Goal: Communication & Community: Connect with others

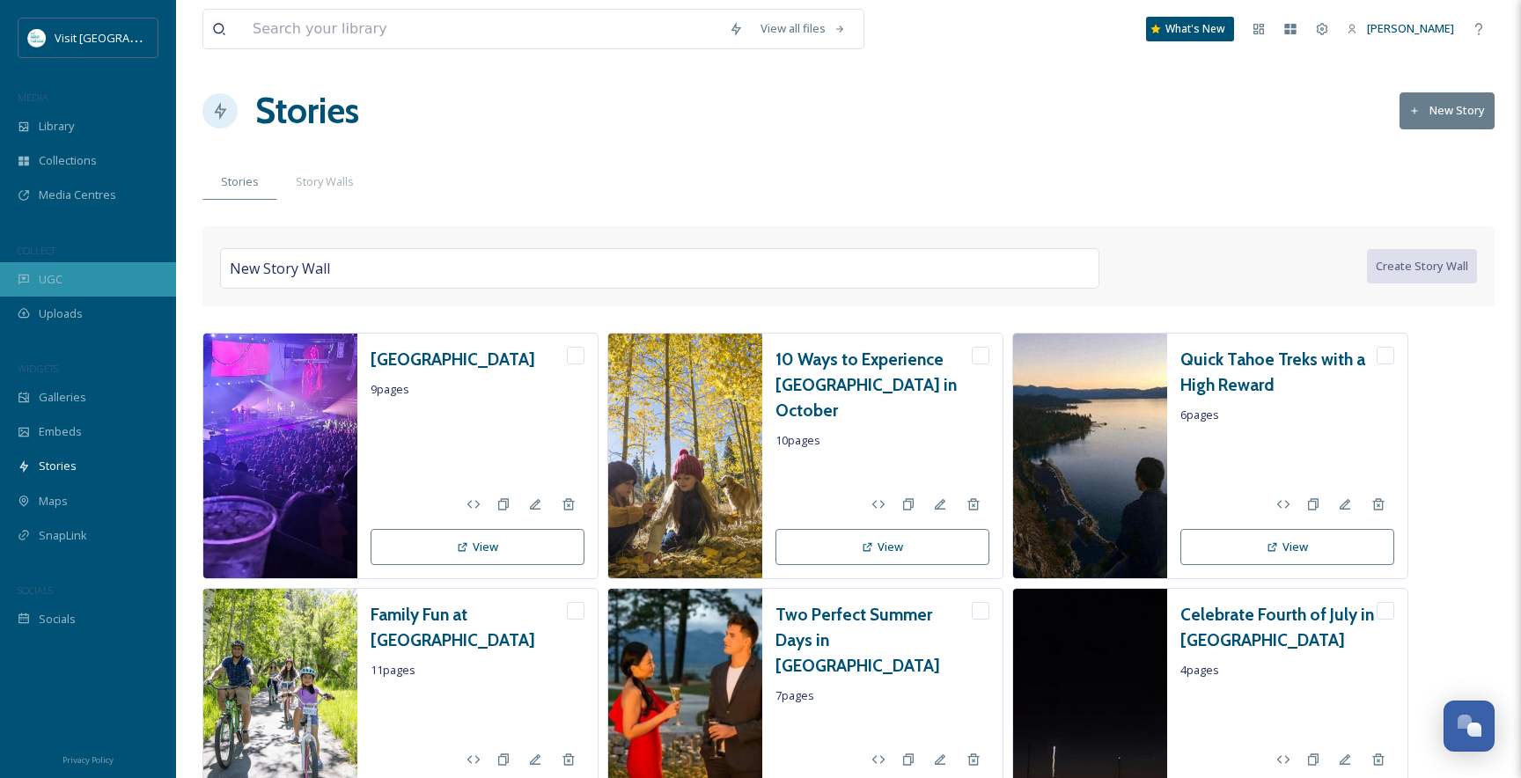
click at [33, 283] on div "UGC" at bounding box center [88, 279] width 176 height 34
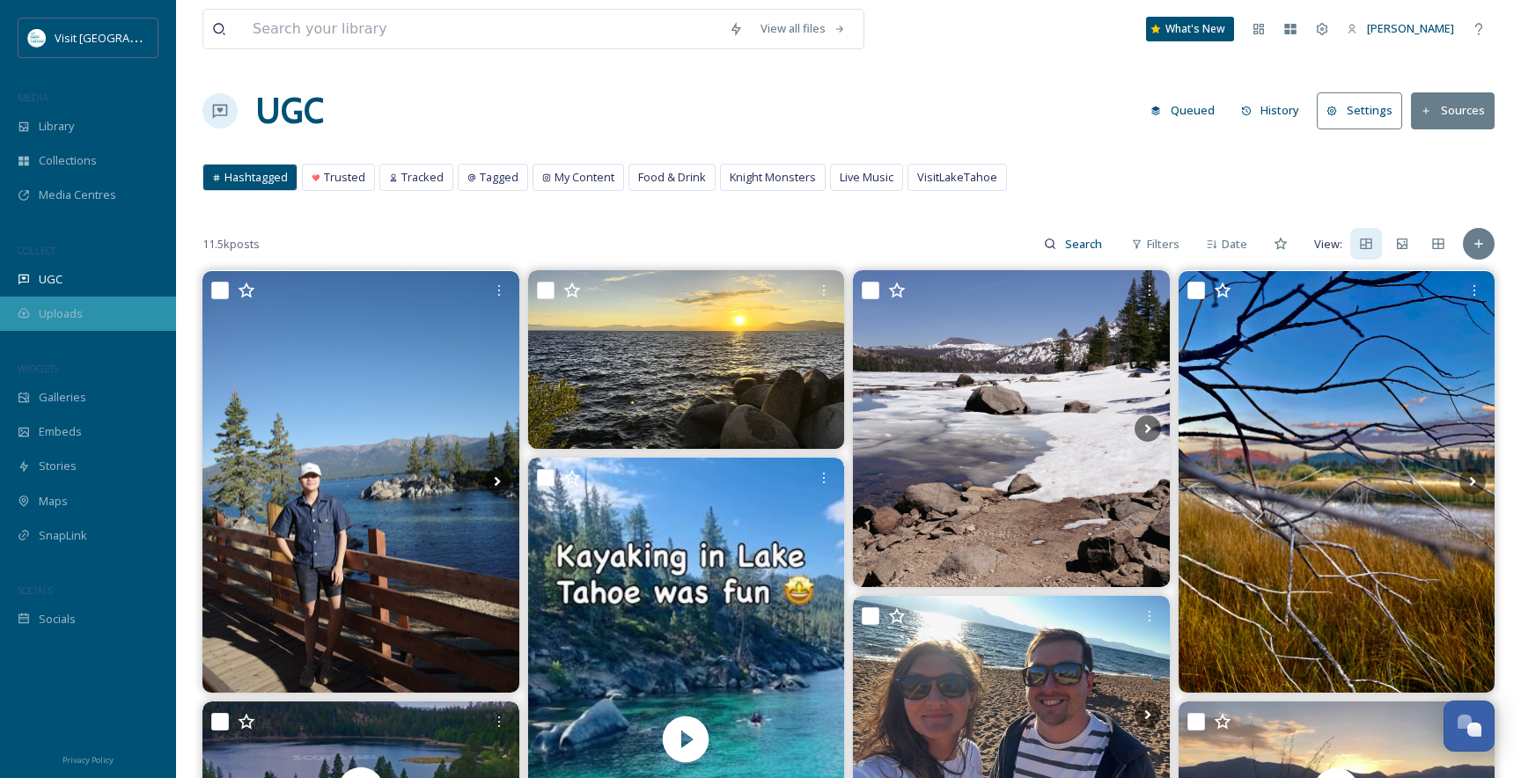
click at [63, 305] on span "Uploads" at bounding box center [61, 313] width 44 height 17
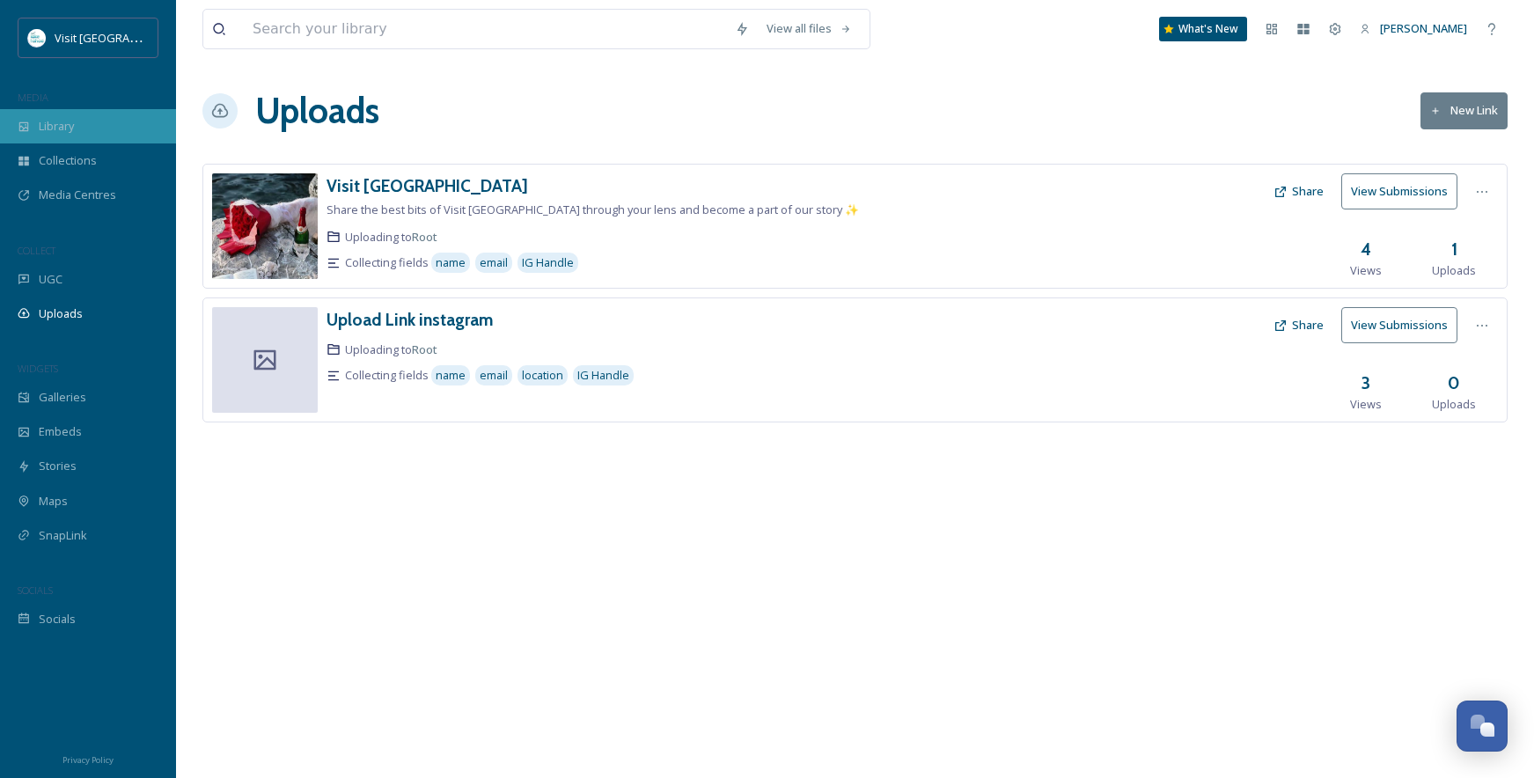
click at [61, 133] on span "Library" at bounding box center [56, 126] width 35 height 17
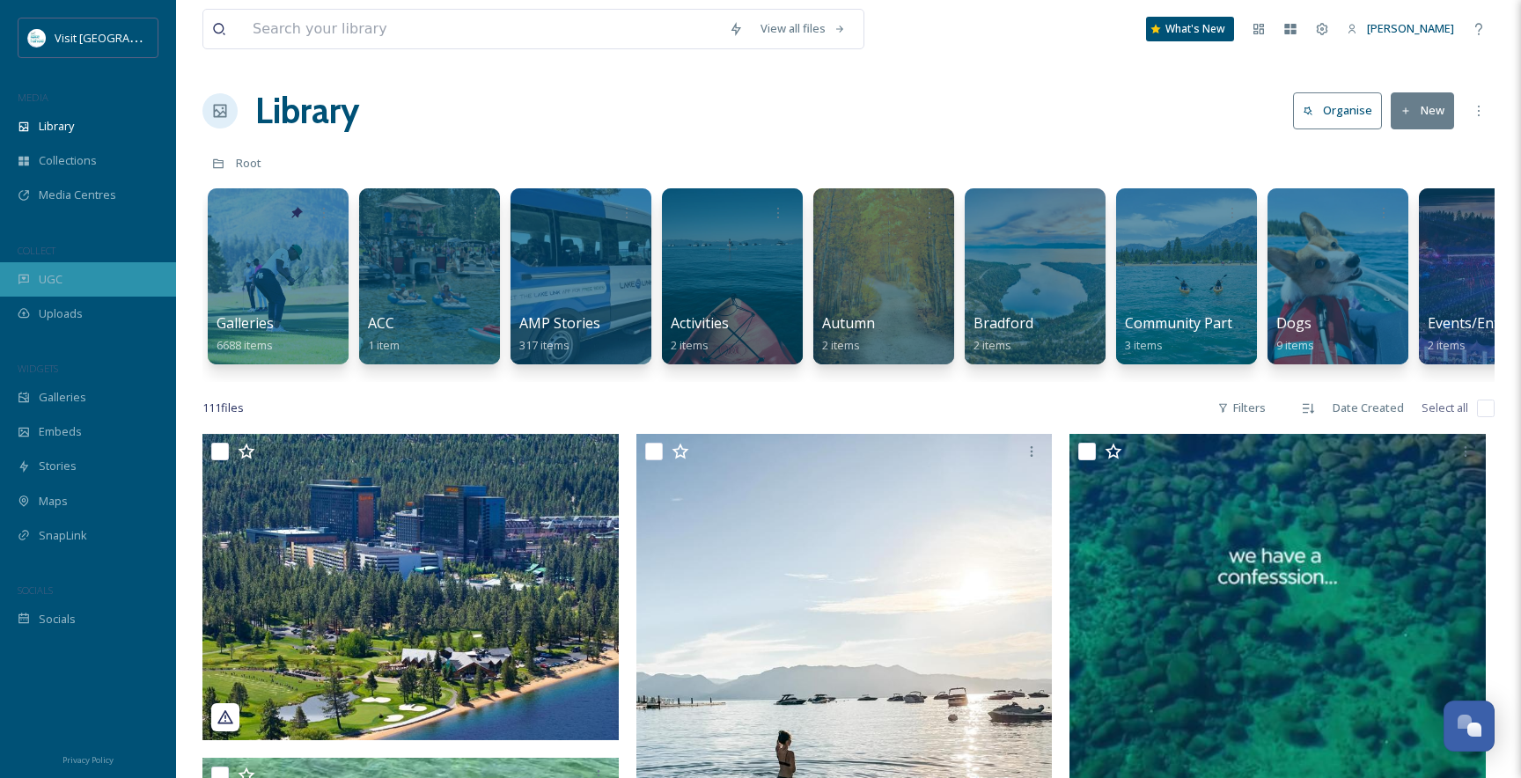
click at [50, 278] on span "UGC" at bounding box center [51, 279] width 24 height 17
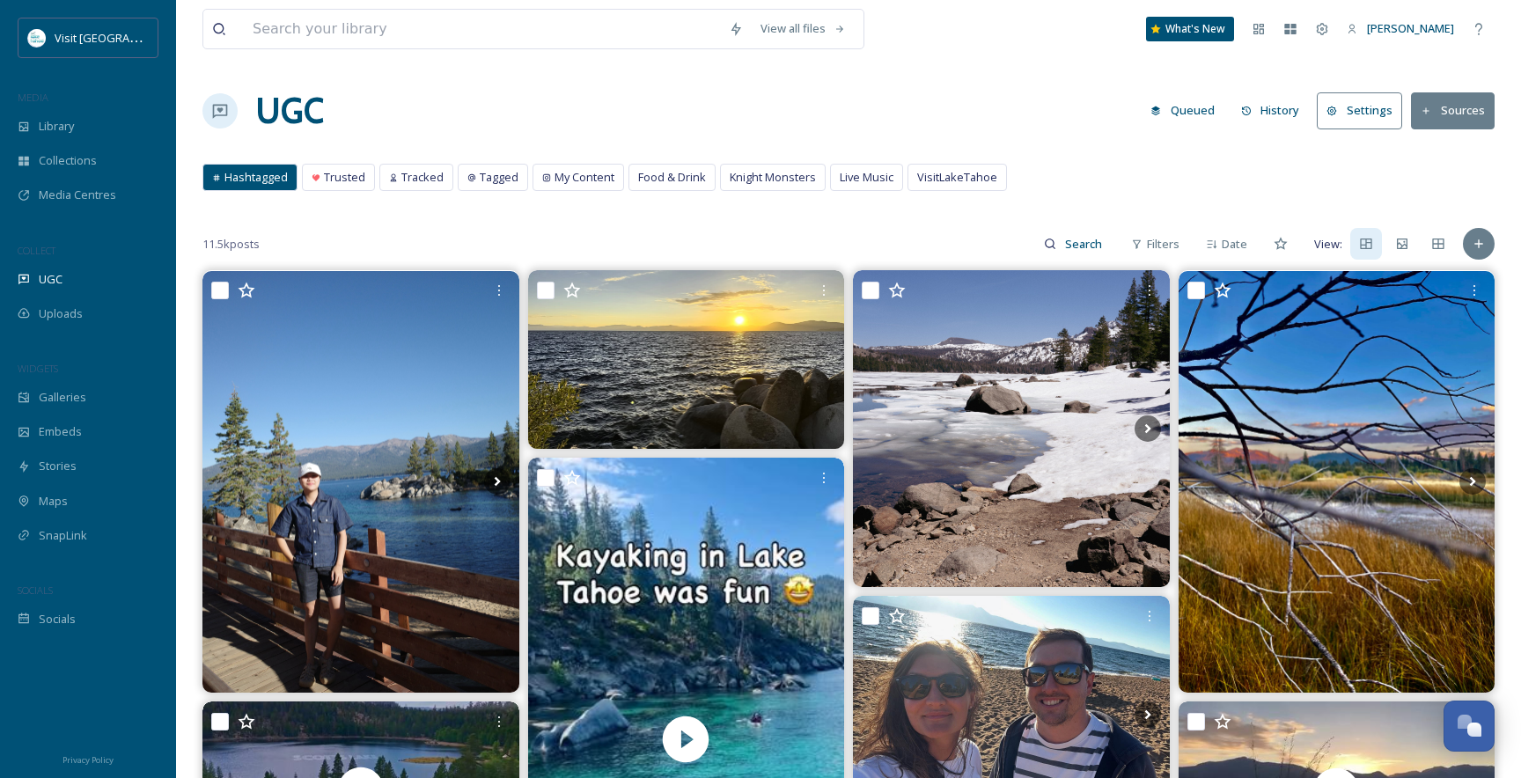
click at [1447, 111] on button "Sources" at bounding box center [1453, 110] width 84 height 36
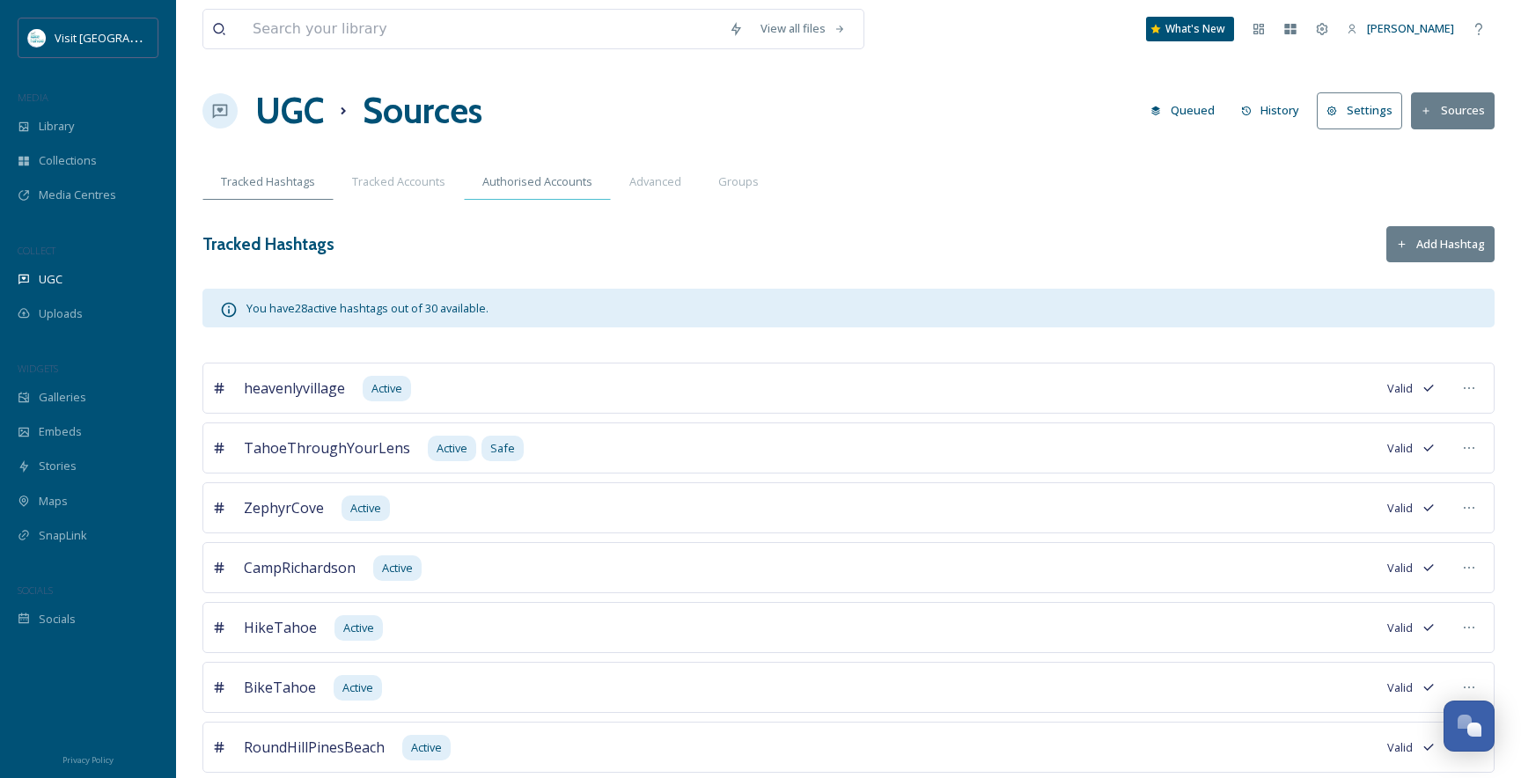
click at [510, 188] on span "Authorised Accounts" at bounding box center [537, 181] width 110 height 17
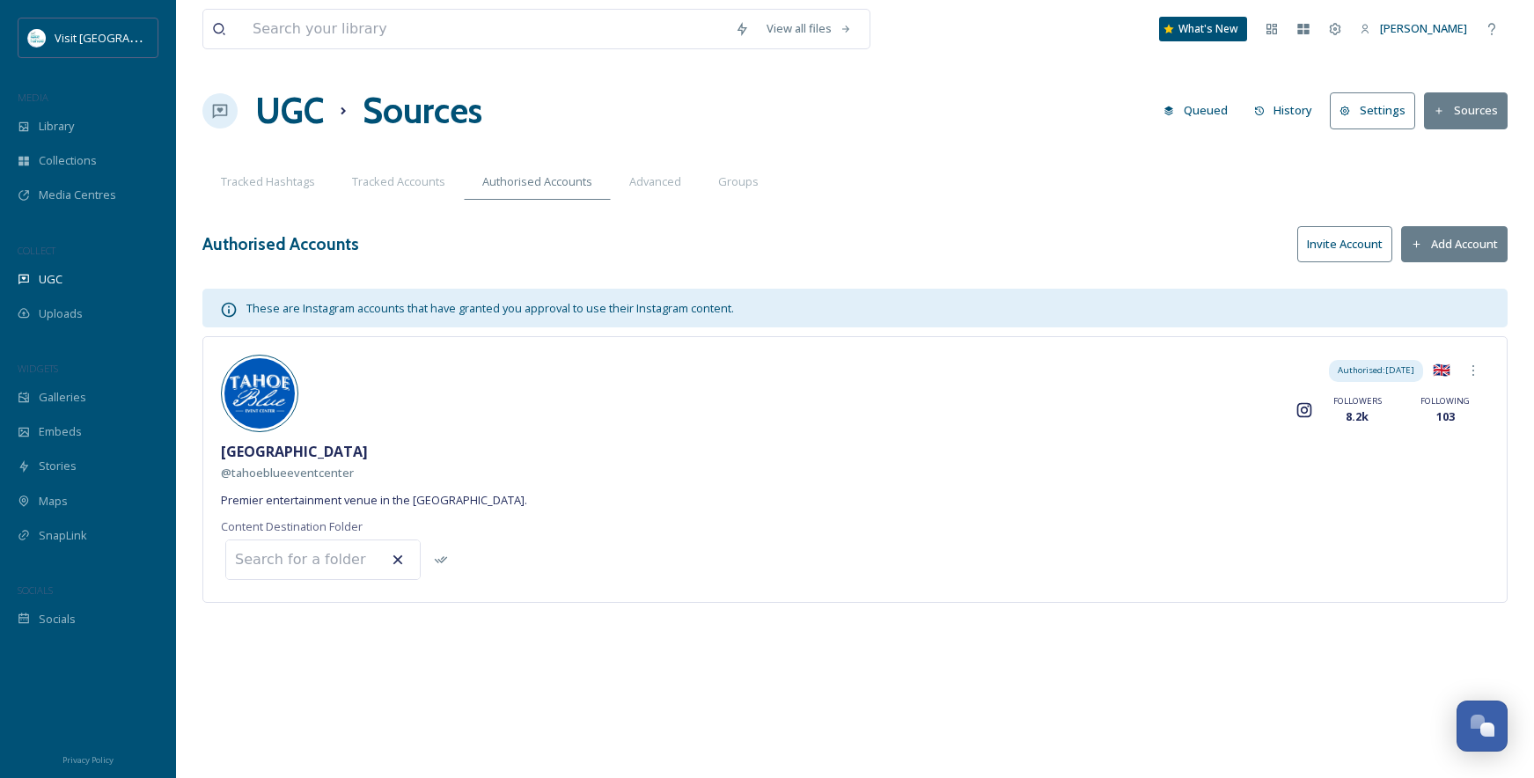
click at [1460, 250] on button "Add Account" at bounding box center [1454, 244] width 106 height 36
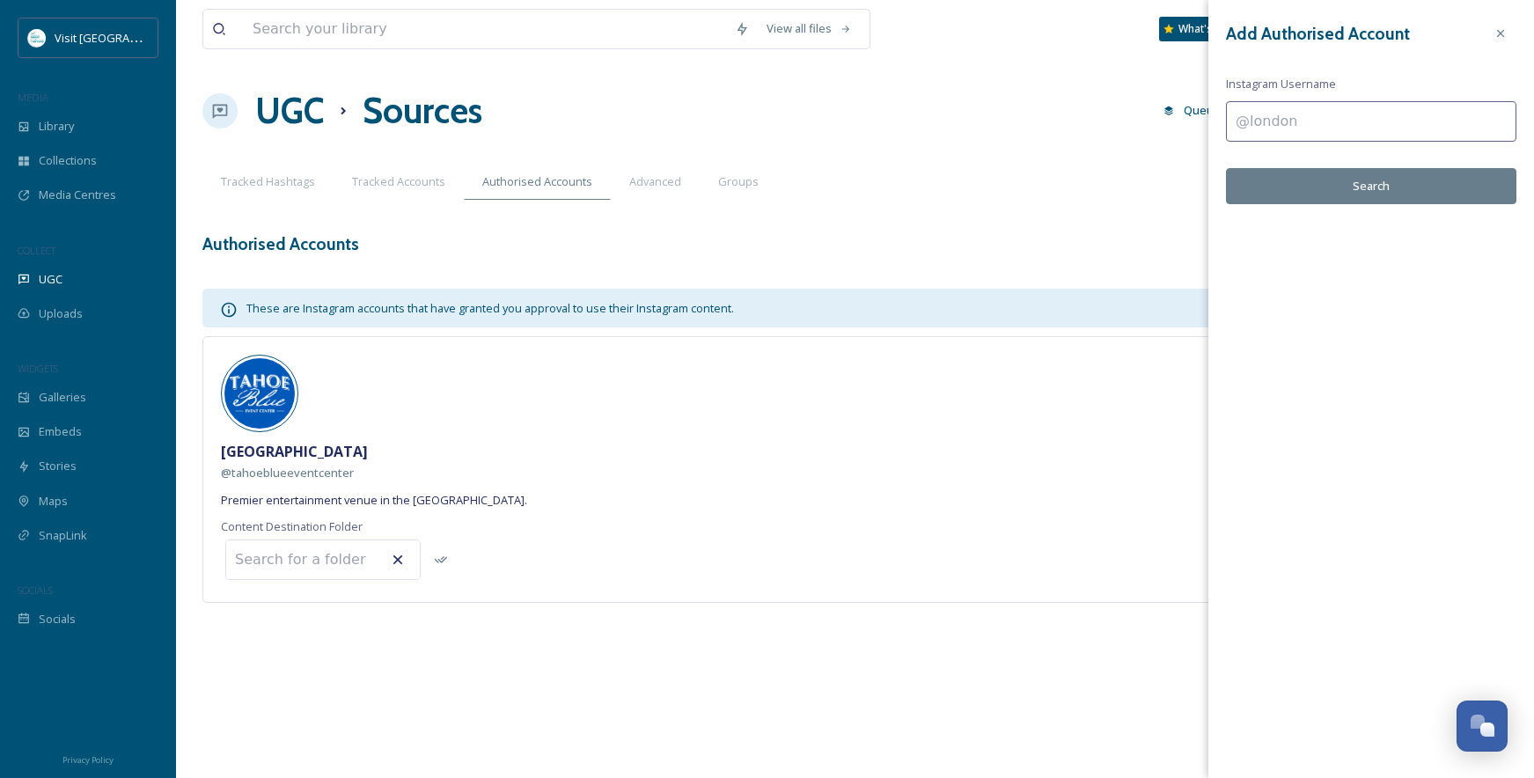
click at [1391, 122] on input at bounding box center [1371, 121] width 290 height 40
type input "knightmonsters"
click at [1360, 183] on button "Search" at bounding box center [1371, 186] width 290 height 36
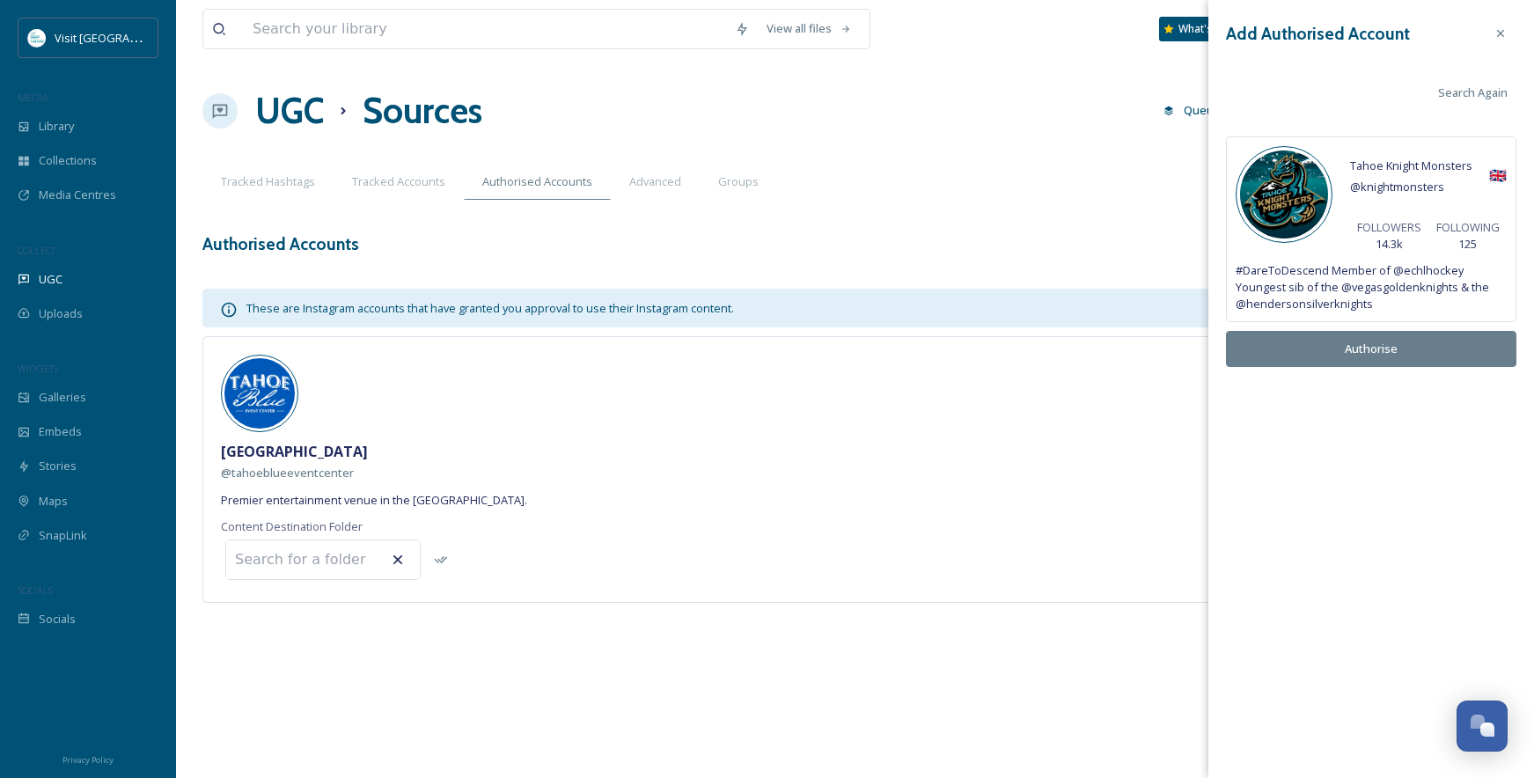
click at [1369, 347] on button "Authorise" at bounding box center [1371, 349] width 290 height 36
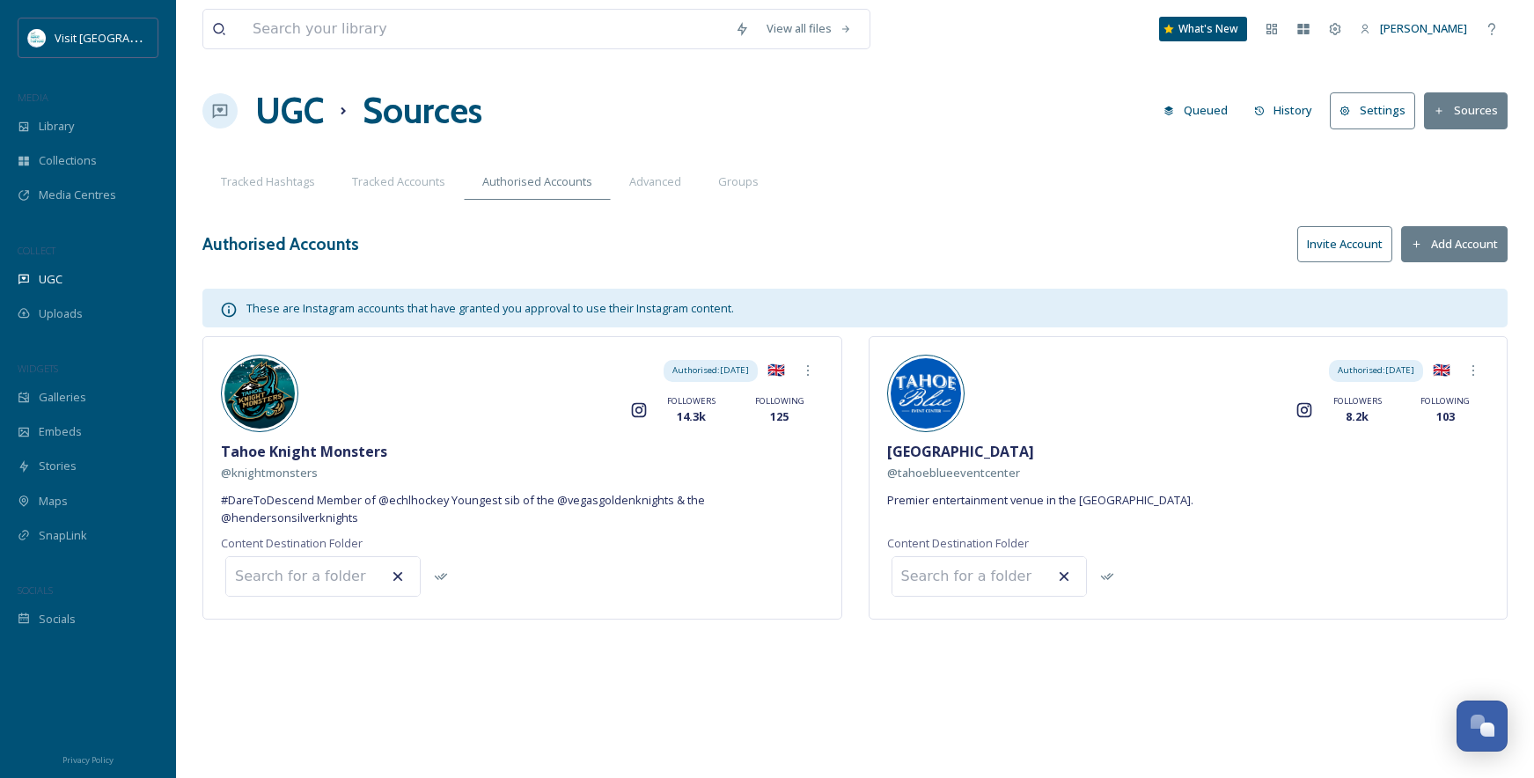
click at [1347, 240] on button "Invite Account" at bounding box center [1344, 244] width 95 height 36
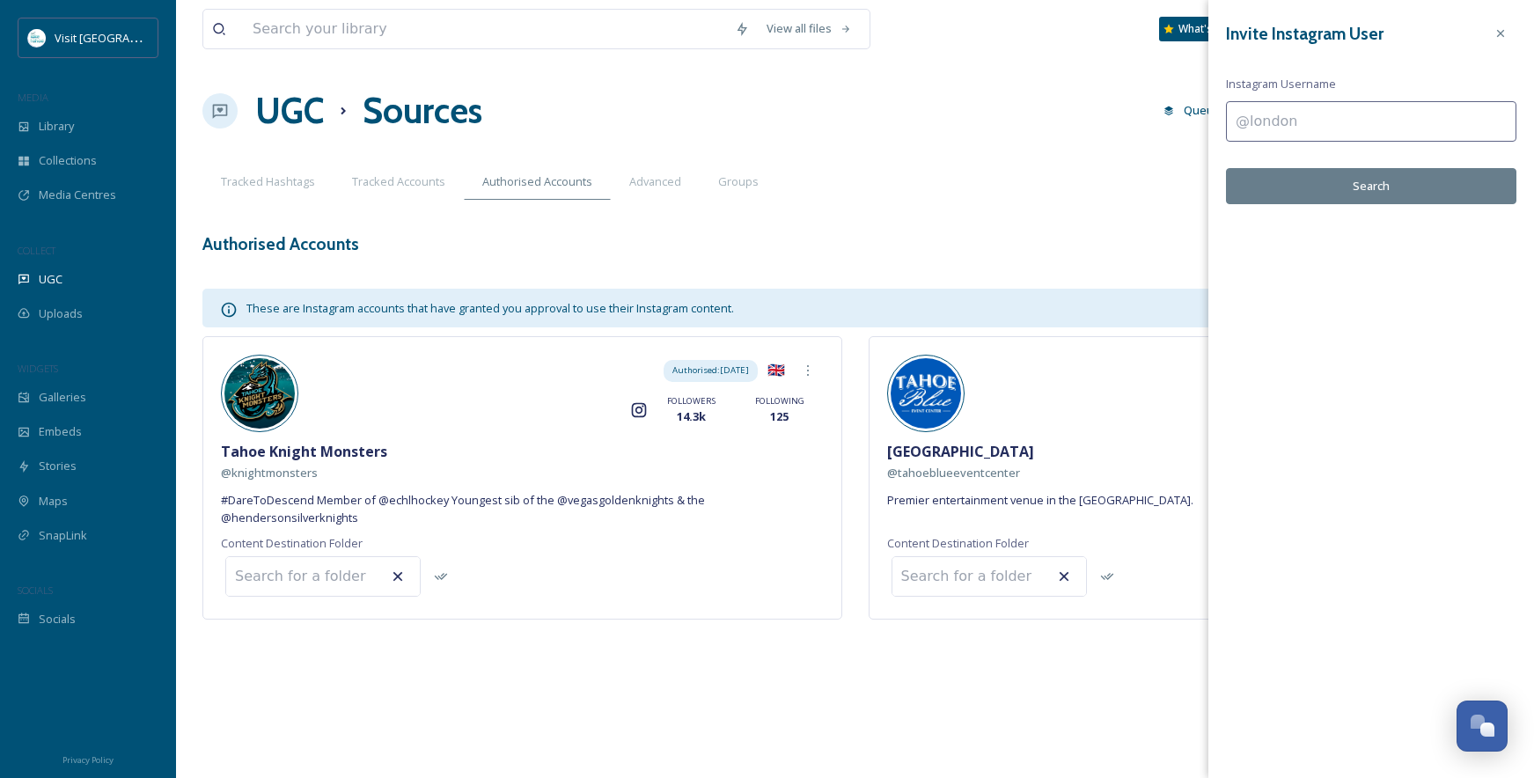
click at [1325, 117] on input at bounding box center [1371, 121] width 290 height 40
type input "knightmonsters"
click at [1345, 182] on button "Search" at bounding box center [1371, 186] width 290 height 36
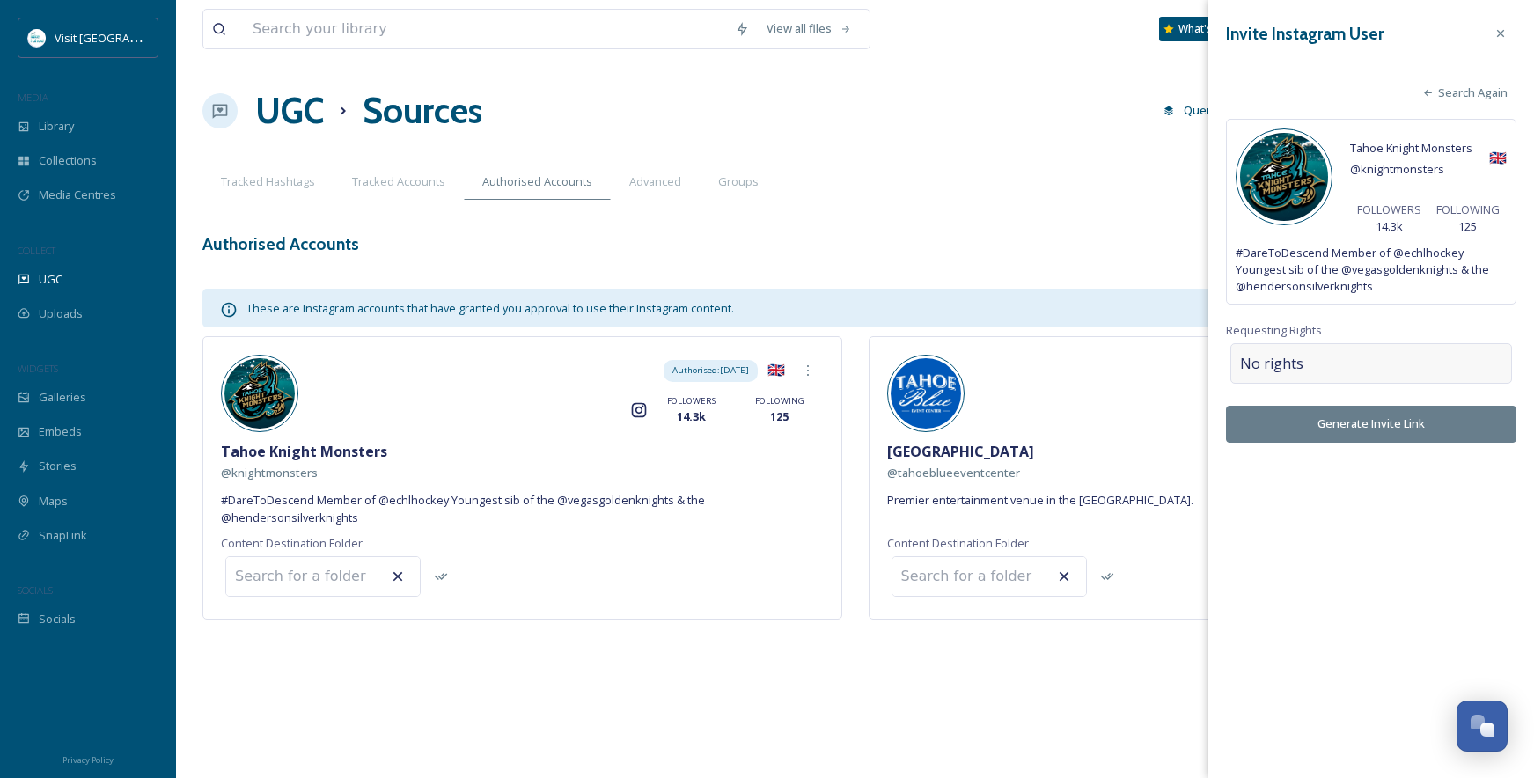
click at [1340, 358] on div "No rights" at bounding box center [1371, 363] width 282 height 40
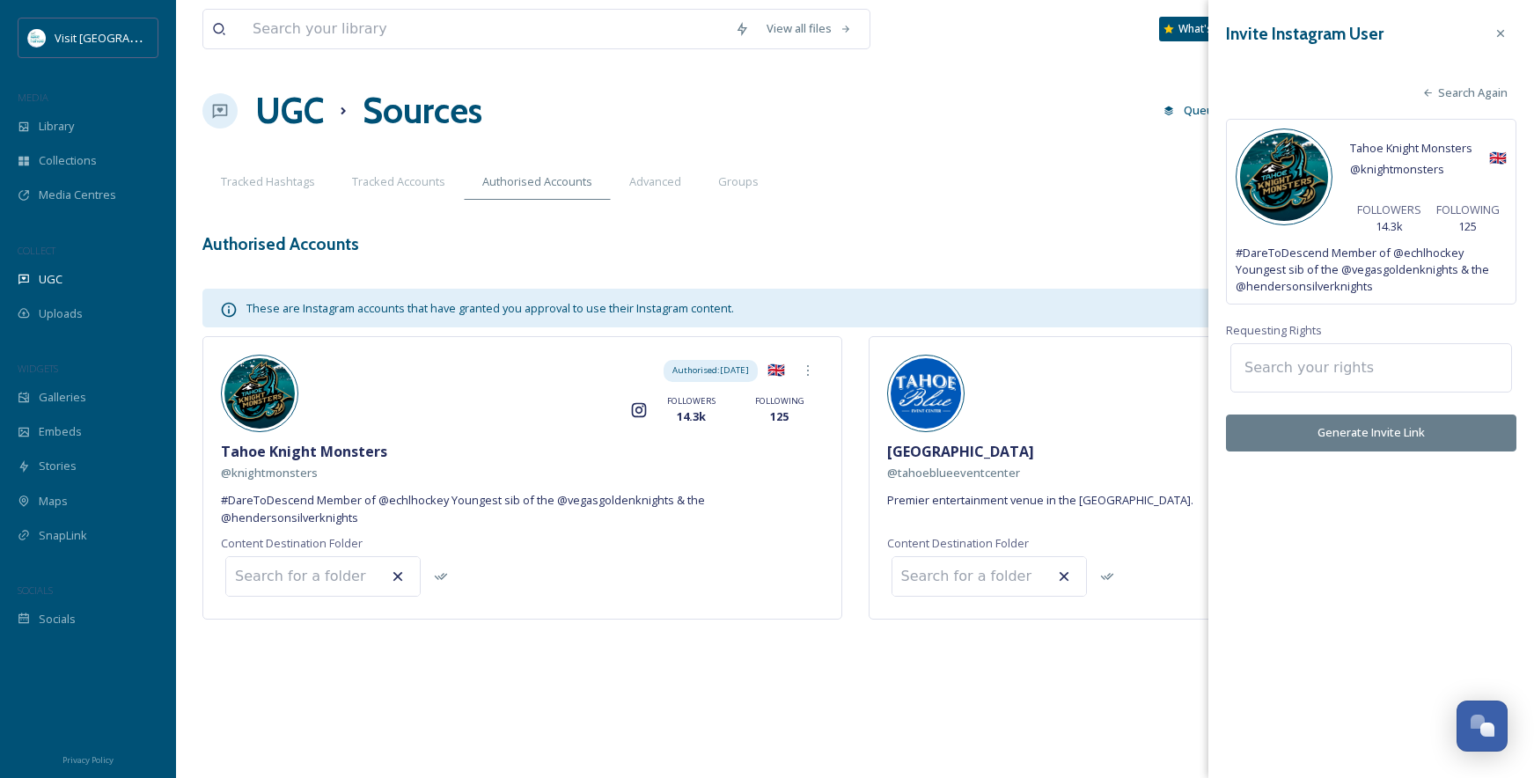
click at [1295, 367] on input at bounding box center [1333, 368] width 194 height 39
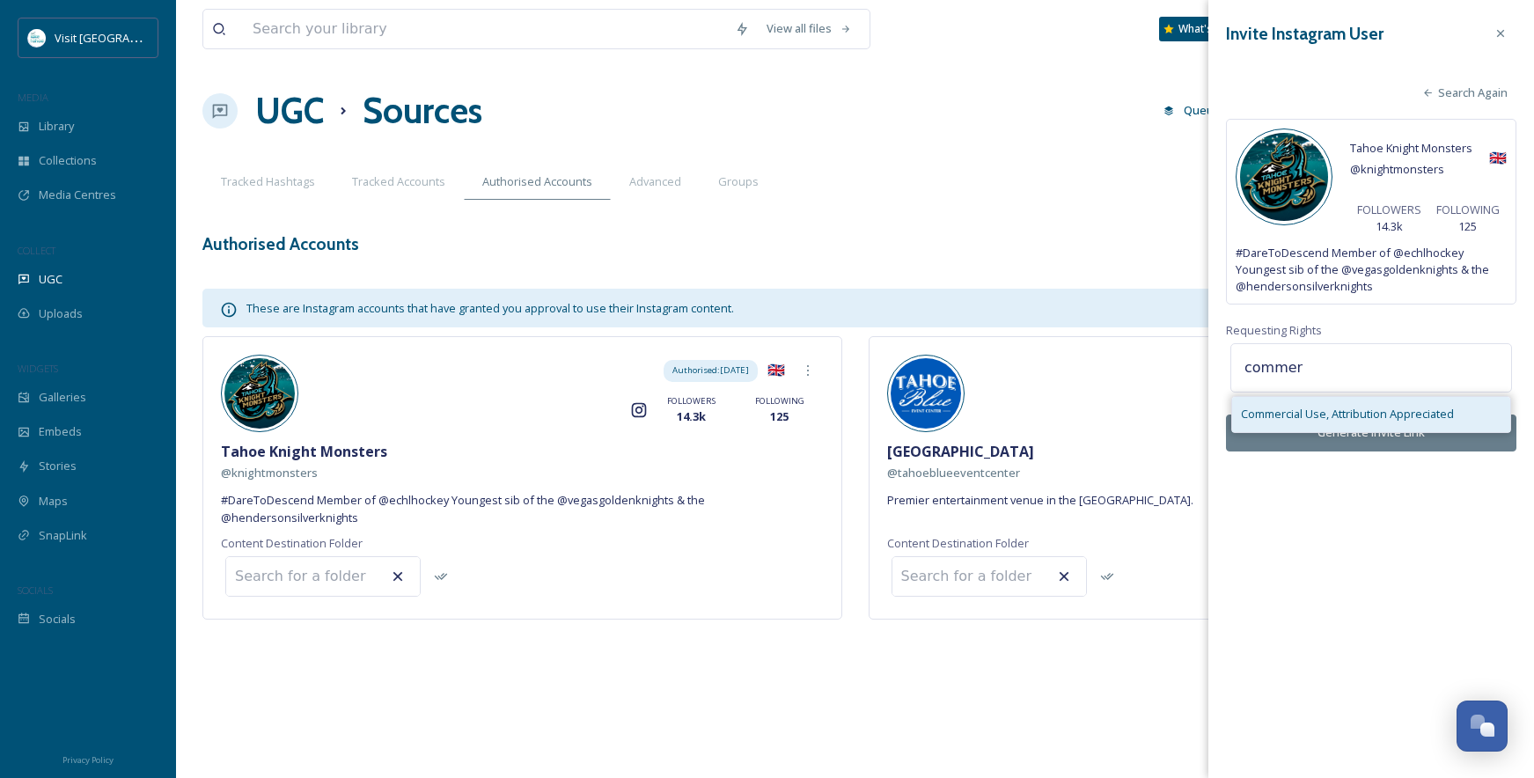
type input "commer"
click at [1303, 424] on div "Commercial Use, Attribution Appreciated" at bounding box center [1371, 414] width 278 height 34
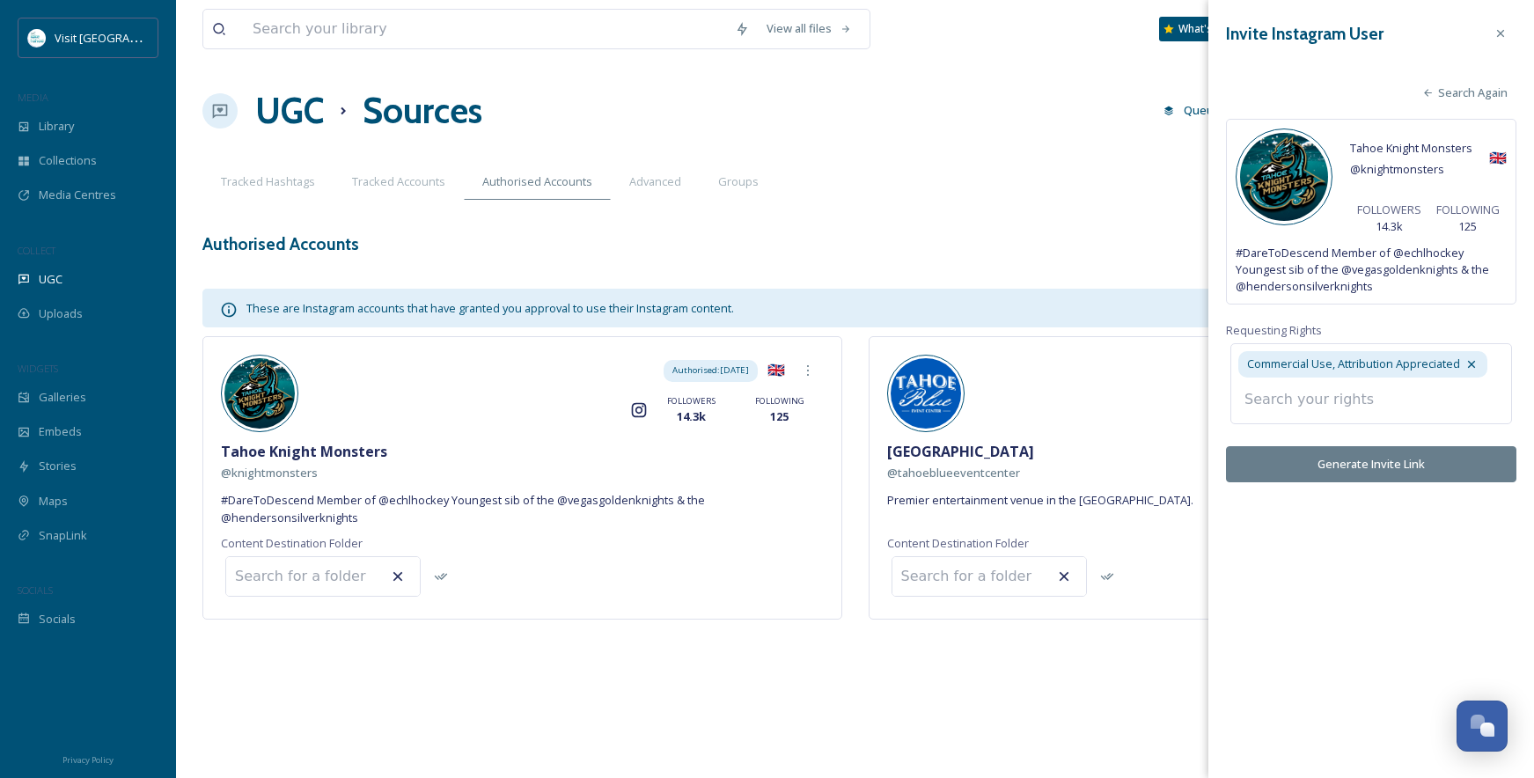
click at [1342, 468] on div "Invite Instagram User Search Again Tahoe Knight Monsters @ knightmonsters 🇬🇧 FO…" at bounding box center [1371, 250] width 326 height 500
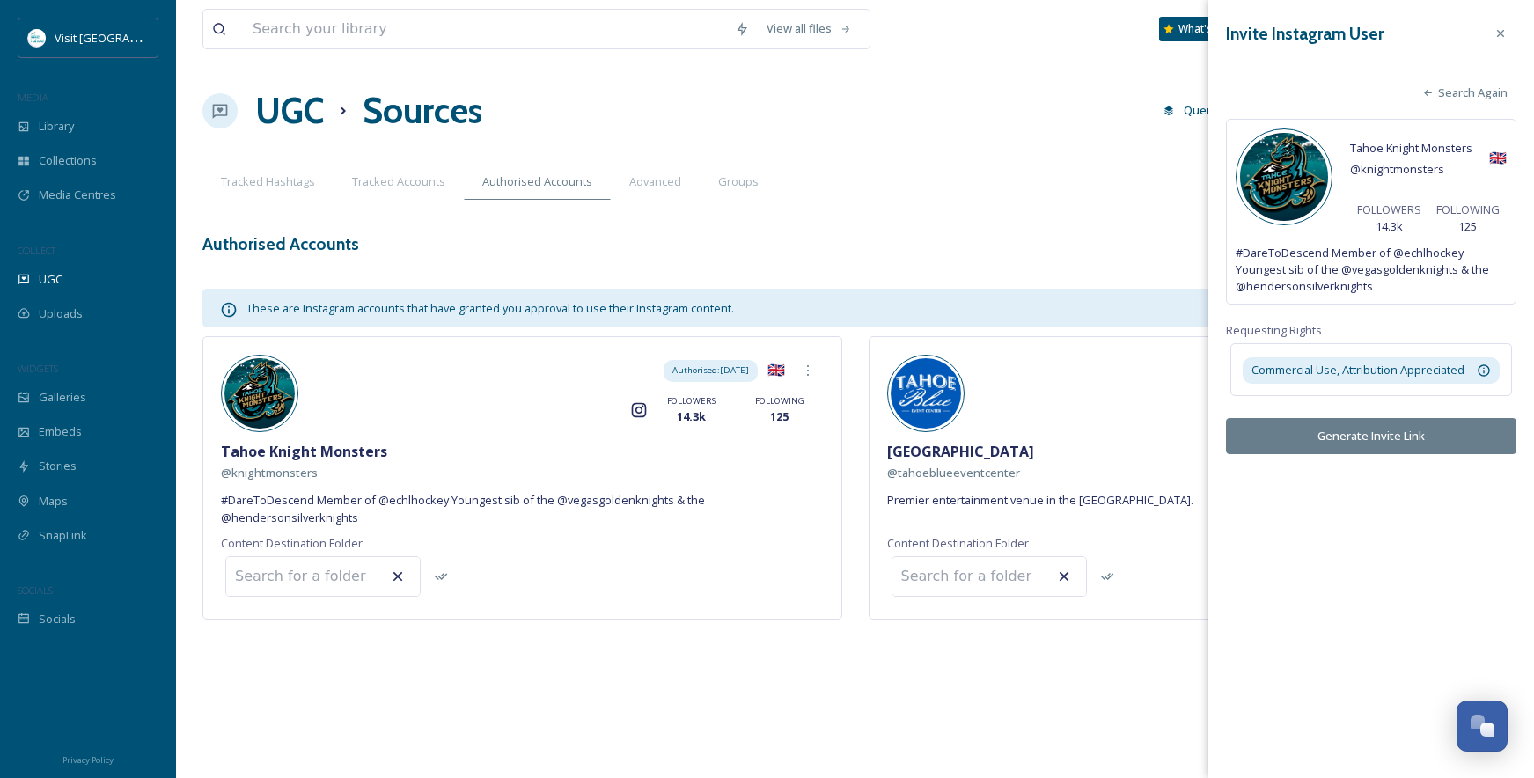
click at [1355, 441] on button "Generate Invite Link" at bounding box center [1371, 436] width 290 height 36
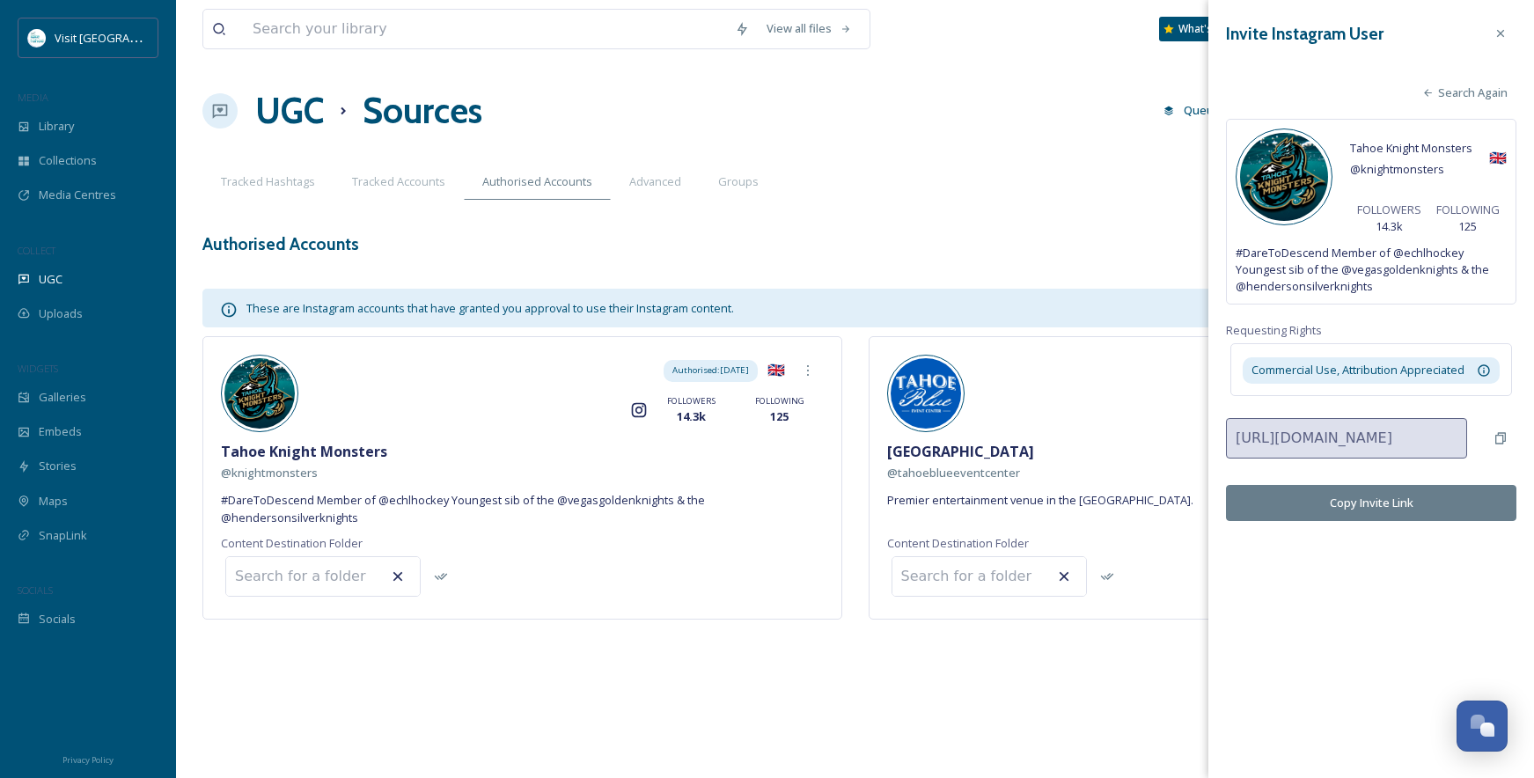
click at [1400, 504] on button "Copy Invite Link" at bounding box center [1371, 503] width 290 height 36
click at [1387, 509] on button "Copy Invite Link" at bounding box center [1371, 503] width 290 height 36
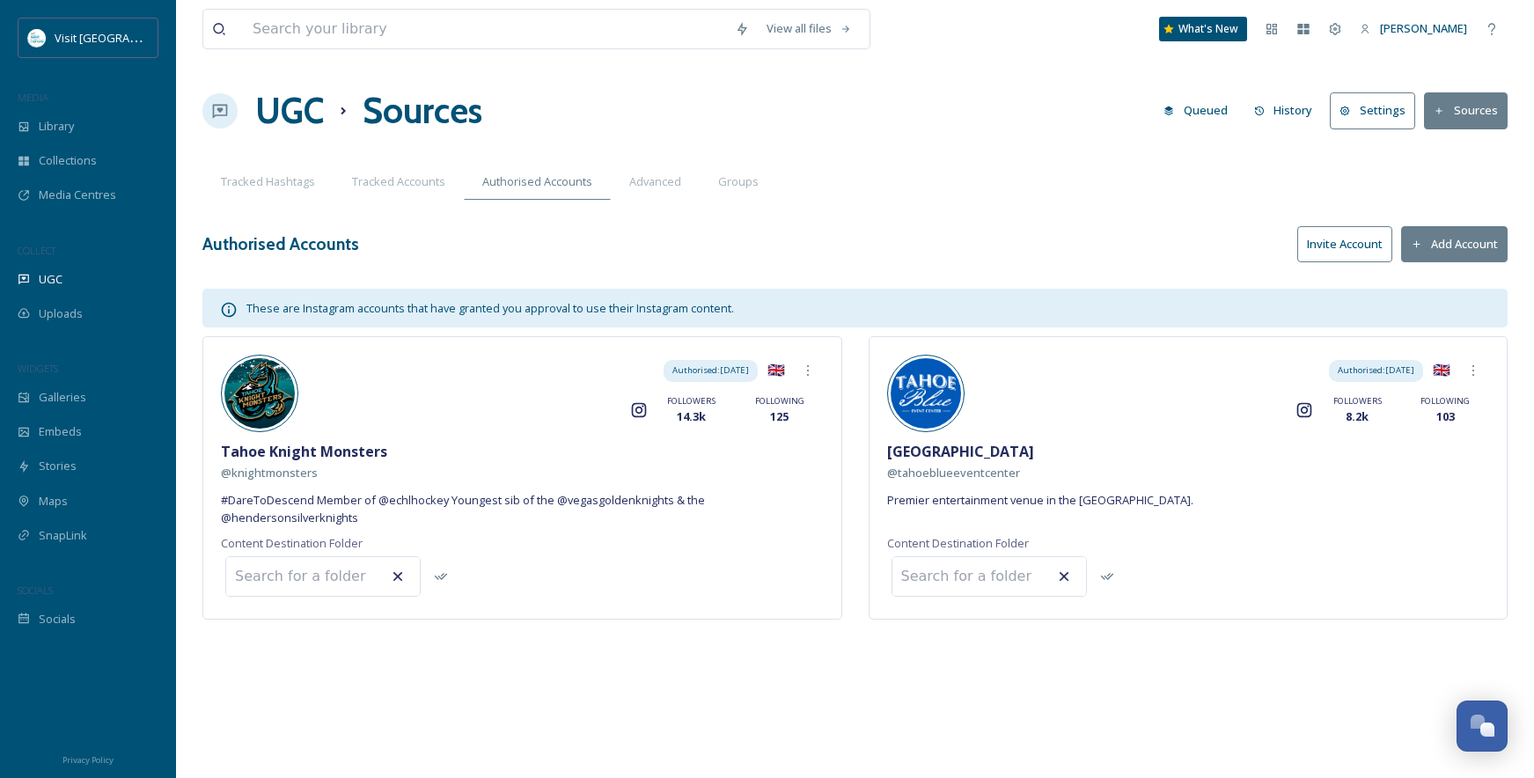
click at [923, 221] on div "View all files What's New Anne Sutterfield UGC Sources Queued History Settings …" at bounding box center [855, 389] width 1358 height 778
